Goal: Information Seeking & Learning: Learn about a topic

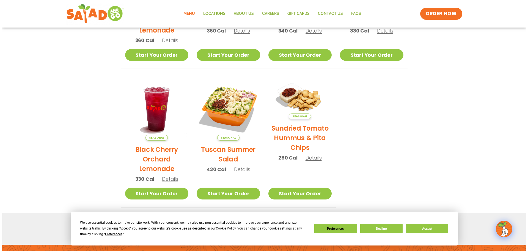
scroll to position [220, 0]
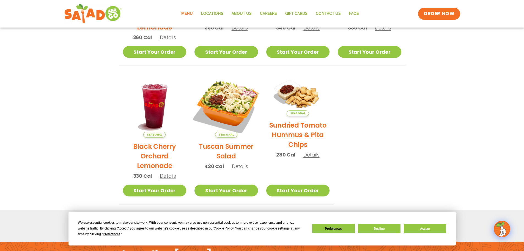
click at [214, 104] on img at bounding box center [226, 105] width 75 height 75
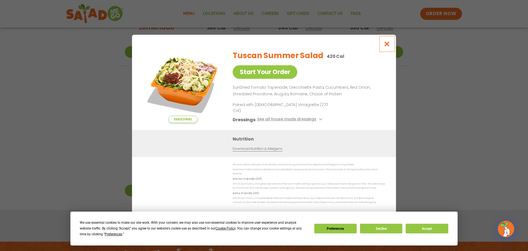
click at [386, 47] on icon "Close modal" at bounding box center [387, 44] width 7 height 6
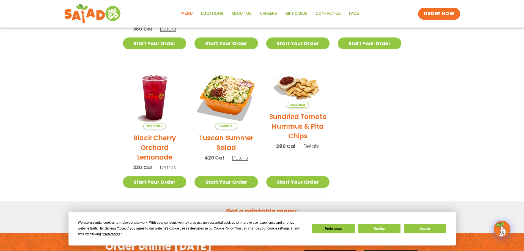
scroll to position [256, 0]
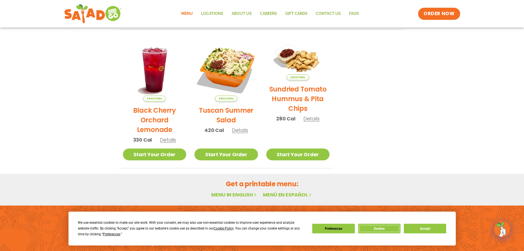
click at [388, 230] on button "Decline" at bounding box center [379, 228] width 42 height 10
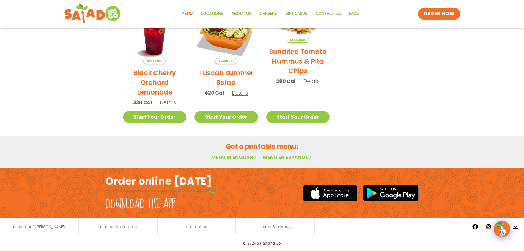
scroll to position [295, 0]
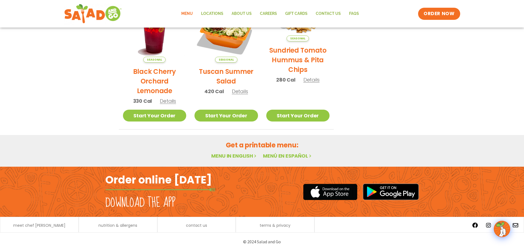
click at [225, 154] on link "Menu in English" at bounding box center [234, 155] width 46 height 7
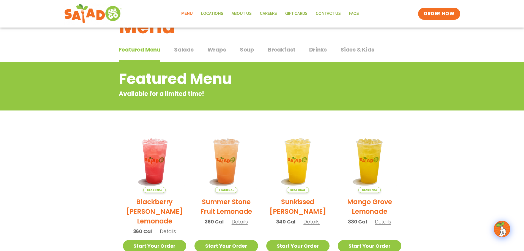
scroll to position [0, 0]
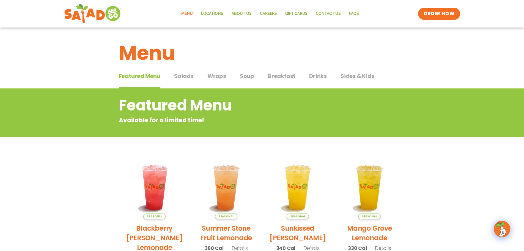
click at [173, 78] on div "Featured Menu Featured Menu Salads Salads Wraps Wraps Soup Soup Breakfast Break…" at bounding box center [262, 79] width 287 height 19
click at [184, 78] on span "Salads" at bounding box center [184, 76] width 20 height 8
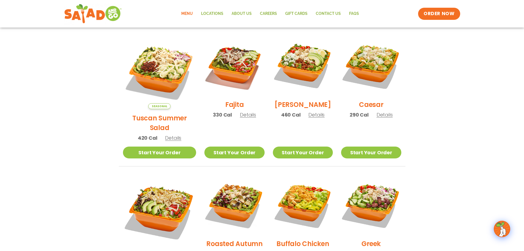
scroll to position [138, 0]
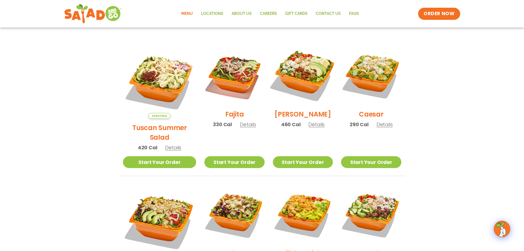
click at [286, 74] on img at bounding box center [303, 75] width 70 height 70
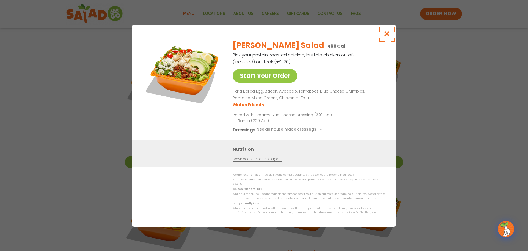
click at [387, 37] on icon "Close modal" at bounding box center [387, 34] width 7 height 6
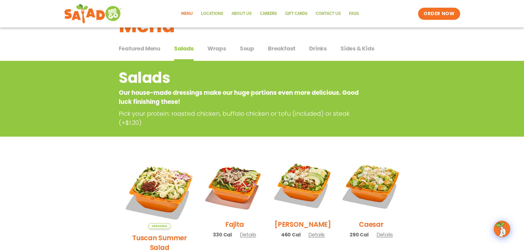
scroll to position [0, 0]
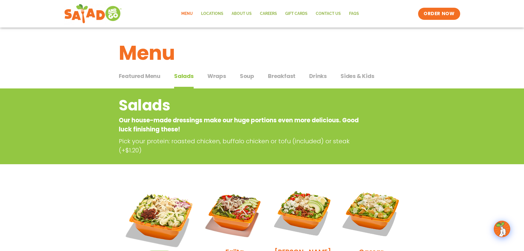
click at [223, 78] on span "Wraps" at bounding box center [217, 76] width 19 height 8
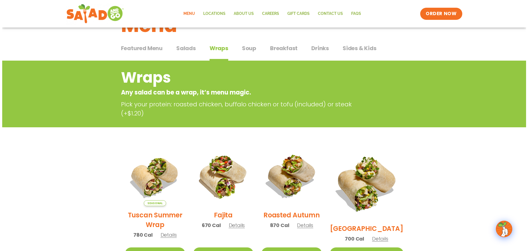
scroll to position [28, 0]
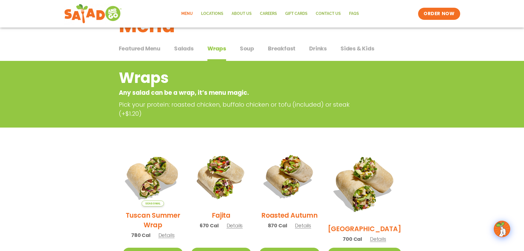
click at [159, 176] on img at bounding box center [153, 176] width 70 height 70
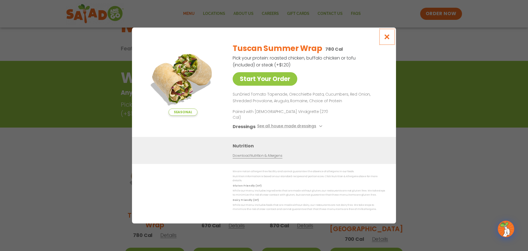
click at [387, 37] on button "Close modal" at bounding box center [387, 37] width 18 height 18
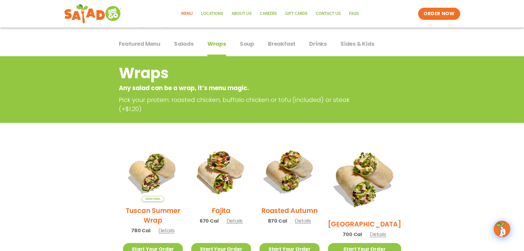
scroll to position [0, 0]
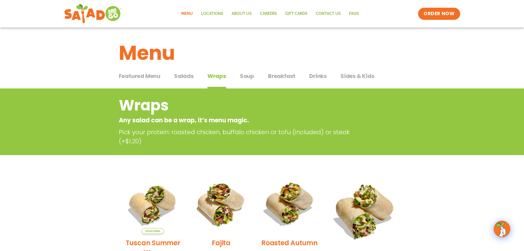
click at [245, 71] on div "Featured Menu Featured Menu Salads Salads Wraps Wraps Soup Soup Breakfast Break…" at bounding box center [262, 79] width 287 height 19
click at [245, 75] on span "Soup" at bounding box center [247, 76] width 14 height 8
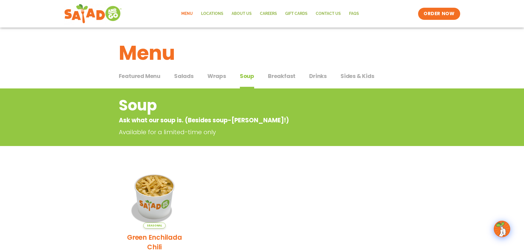
click at [269, 76] on span "Breakfast" at bounding box center [282, 76] width 28 height 8
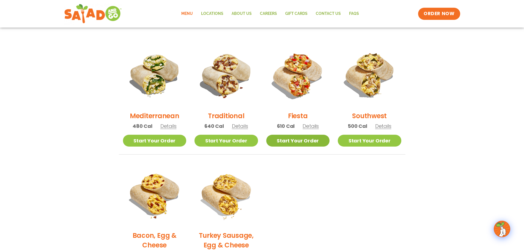
scroll to position [138, 0]
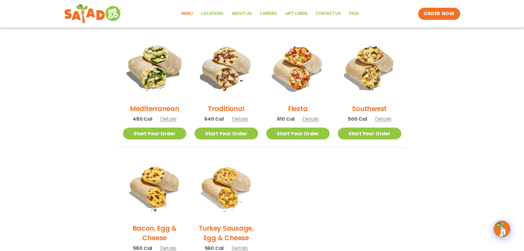
click at [152, 77] on img at bounding box center [154, 68] width 75 height 75
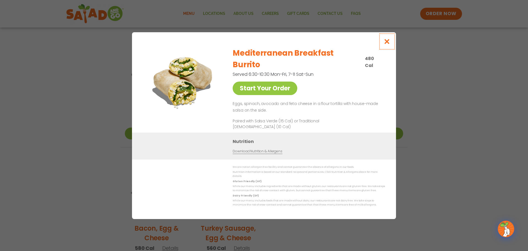
click at [383, 49] on button "Close modal" at bounding box center [387, 41] width 18 height 18
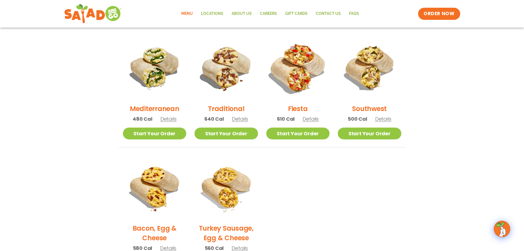
click at [288, 70] on img at bounding box center [298, 68] width 75 height 75
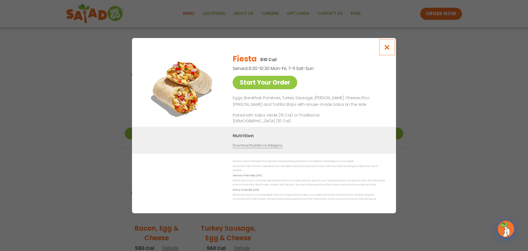
click at [388, 50] on icon "Close modal" at bounding box center [387, 47] width 7 height 6
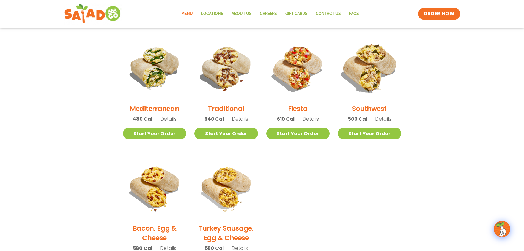
click at [373, 76] on img at bounding box center [369, 68] width 75 height 75
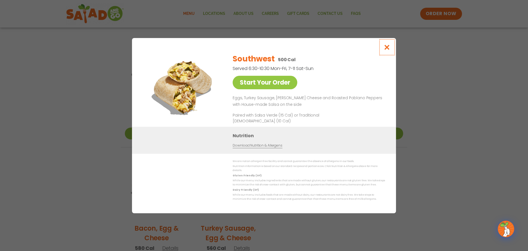
click at [391, 50] on button "Close modal" at bounding box center [387, 47] width 18 height 18
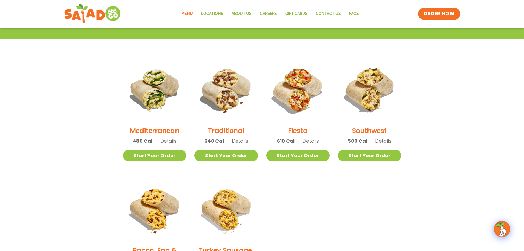
scroll to position [28, 0]
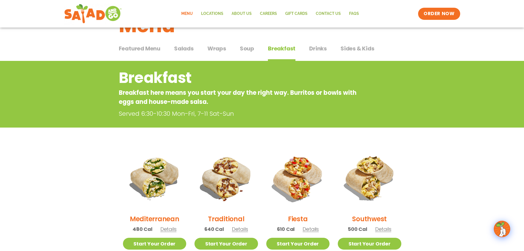
click at [315, 51] on span "Drinks" at bounding box center [318, 48] width 18 height 8
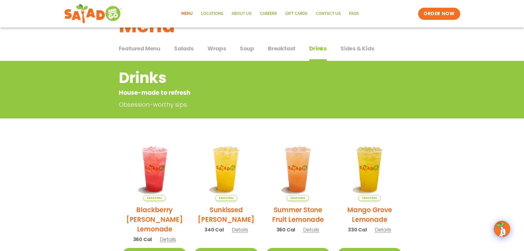
click at [342, 47] on span "Sides & Kids" at bounding box center [358, 48] width 34 height 8
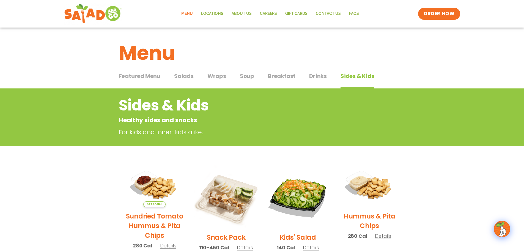
click at [311, 76] on span "Drinks" at bounding box center [318, 76] width 18 height 8
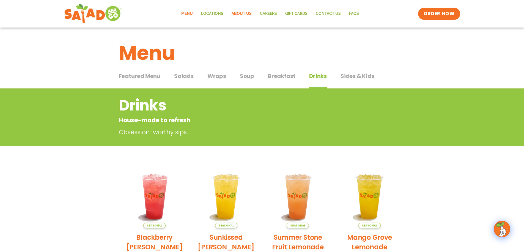
click at [242, 12] on link "About Us" at bounding box center [242, 13] width 28 height 13
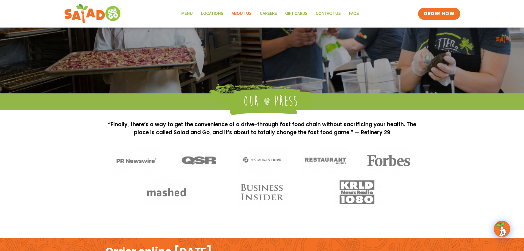
scroll to position [440, 0]
